Goal: Transaction & Acquisition: Obtain resource

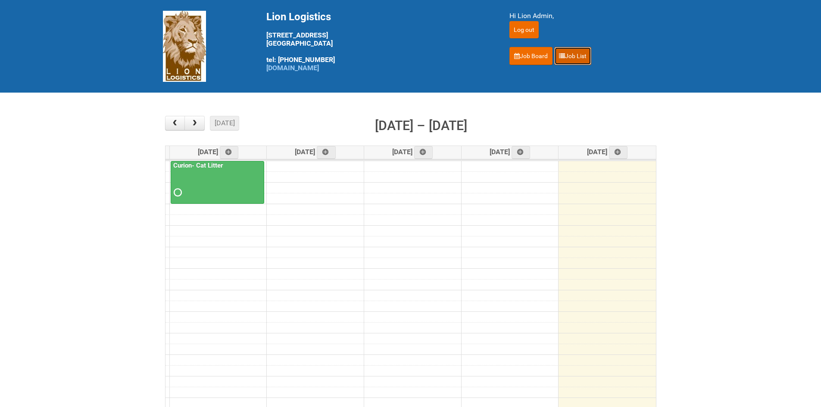
click at [579, 57] on link "Job List" at bounding box center [572, 56] width 37 height 18
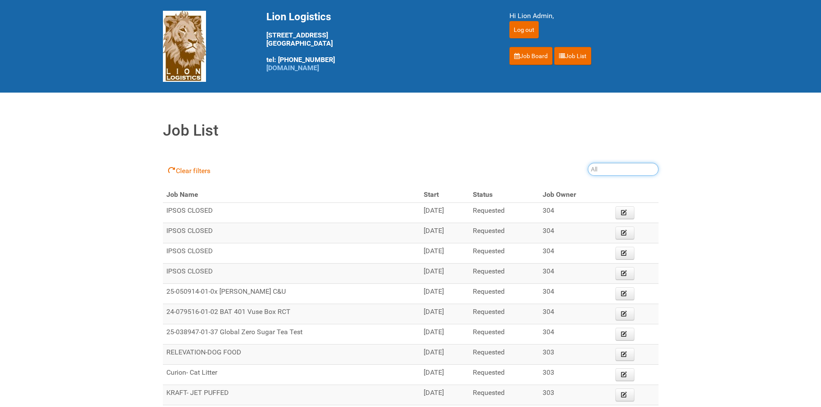
click at [611, 171] on input "search" at bounding box center [623, 169] width 71 height 13
click at [522, 59] on link "Job Board" at bounding box center [531, 56] width 43 height 18
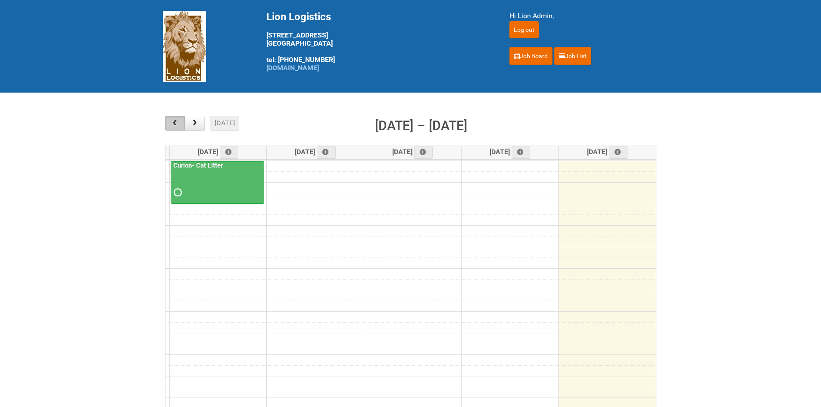
click at [180, 120] on button "button" at bounding box center [175, 123] width 20 height 15
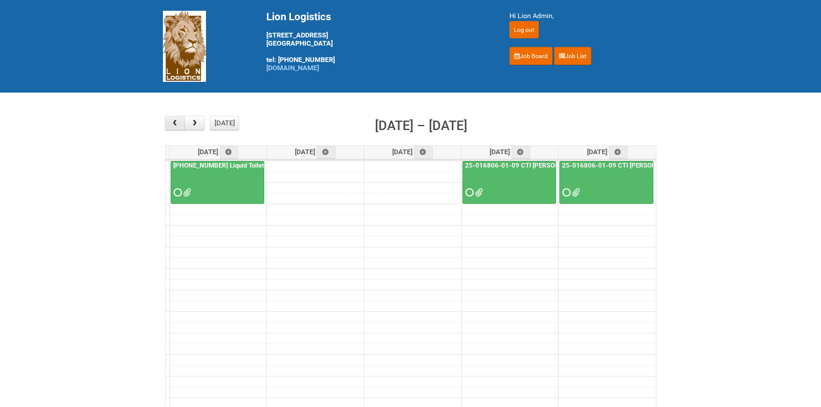
click at [180, 120] on button "button" at bounding box center [175, 123] width 20 height 15
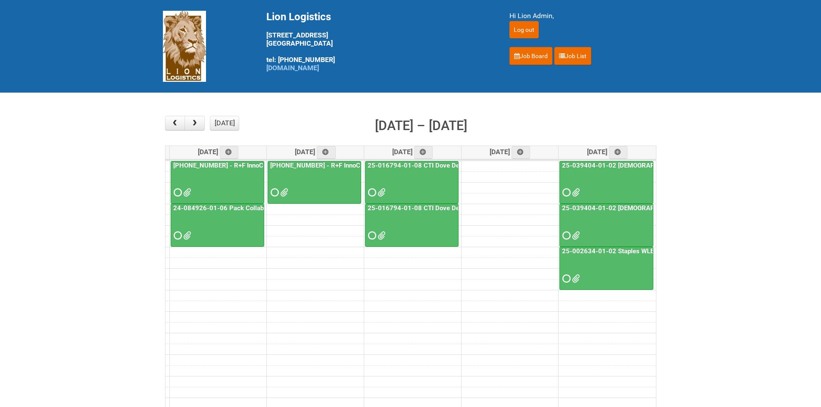
click at [578, 235] on span at bounding box center [575, 236] width 6 height 6
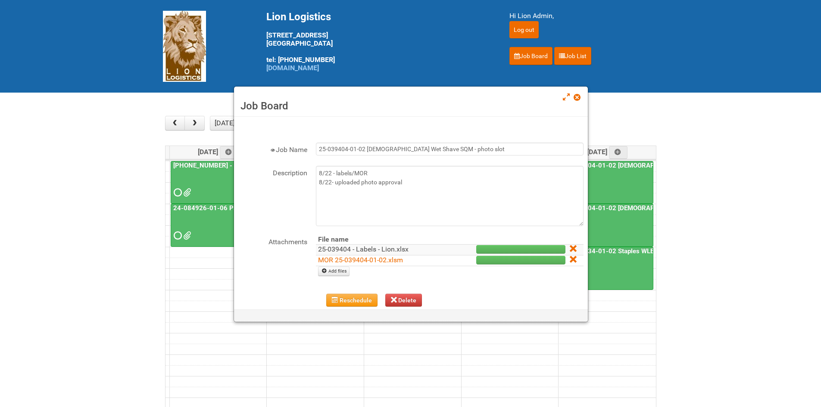
click at [376, 250] on link "25-039404 - Labels - Lion.xlsx" at bounding box center [363, 249] width 91 height 8
click at [376, 257] on link "MOR 25-039404-01-02.xlsm" at bounding box center [360, 260] width 85 height 8
click at [576, 96] on span at bounding box center [577, 97] width 6 height 6
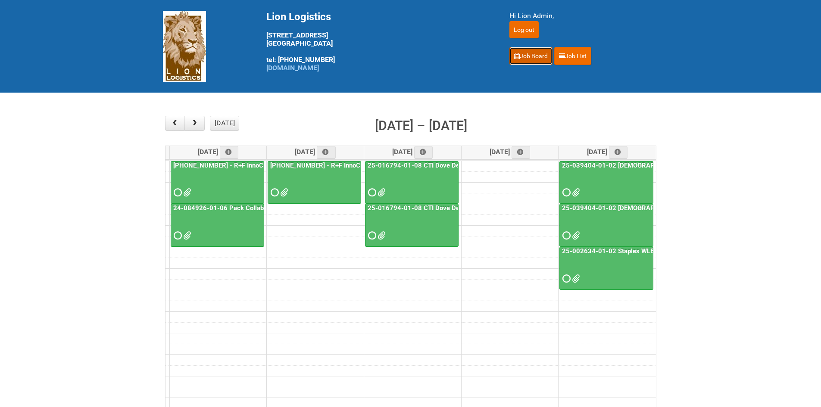
click at [536, 63] on link "Job Board" at bounding box center [531, 56] width 43 height 18
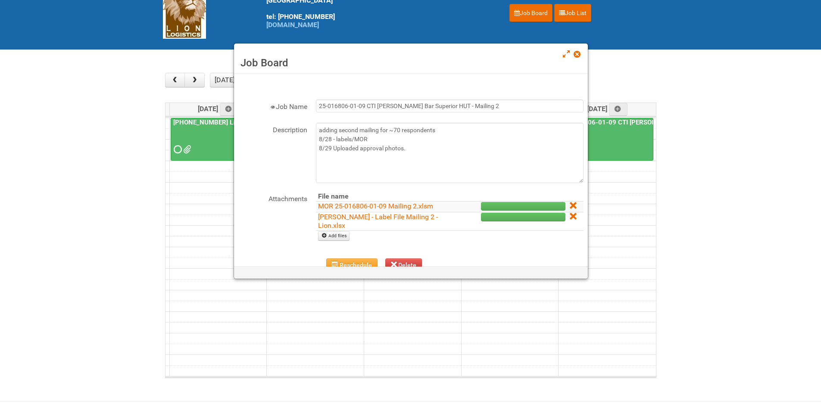
scroll to position [43, 0]
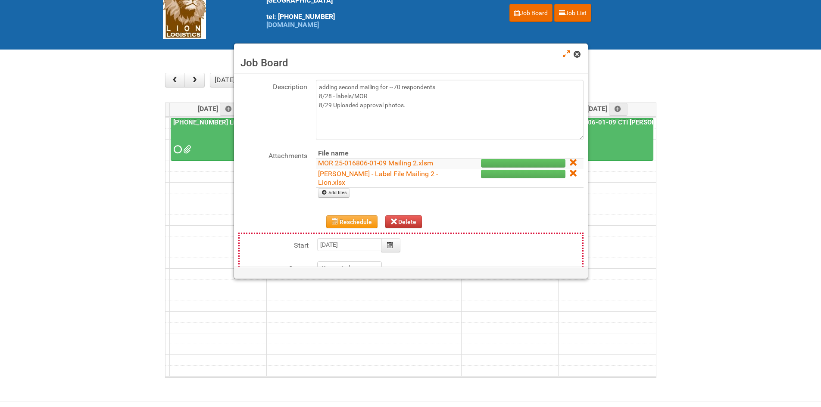
click at [576, 55] on span at bounding box center [577, 54] width 6 height 6
